Goal: Task Accomplishment & Management: Manage account settings

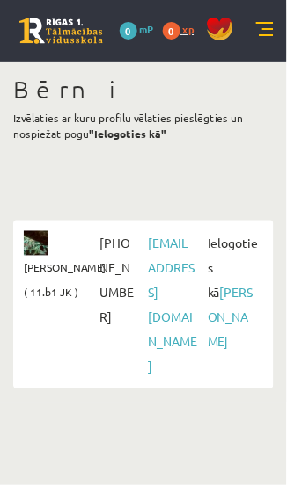
click at [181, 30] on link "0 xp" at bounding box center [183, 29] width 40 height 14
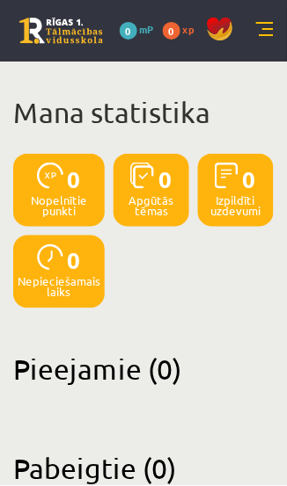
click at [265, 27] on link at bounding box center [265, 31] width 18 height 18
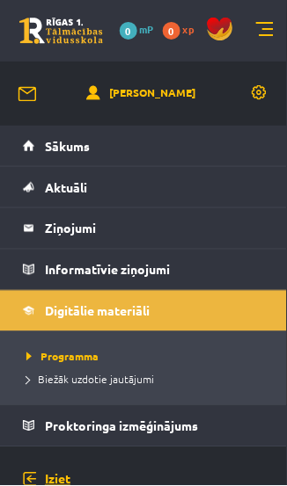
click at [48, 485] on link "Iziet" at bounding box center [144, 480] width 242 height 64
